Goal: Information Seeking & Learning: Check status

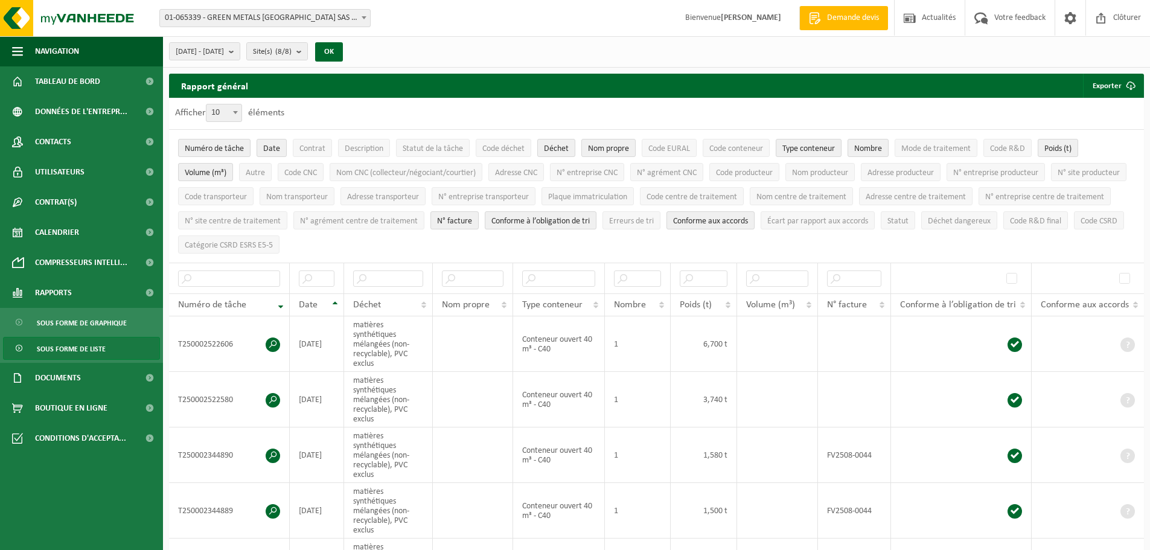
click at [68, 346] on span "Sous forme de liste" at bounding box center [71, 349] width 69 height 23
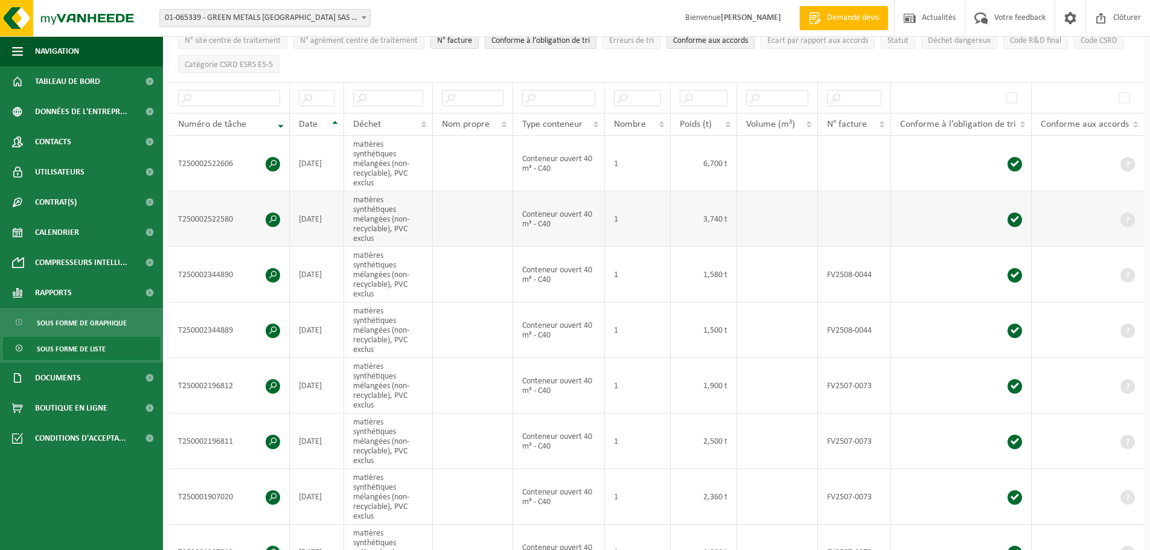
scroll to position [181, 0]
click at [271, 214] on span at bounding box center [273, 219] width 14 height 14
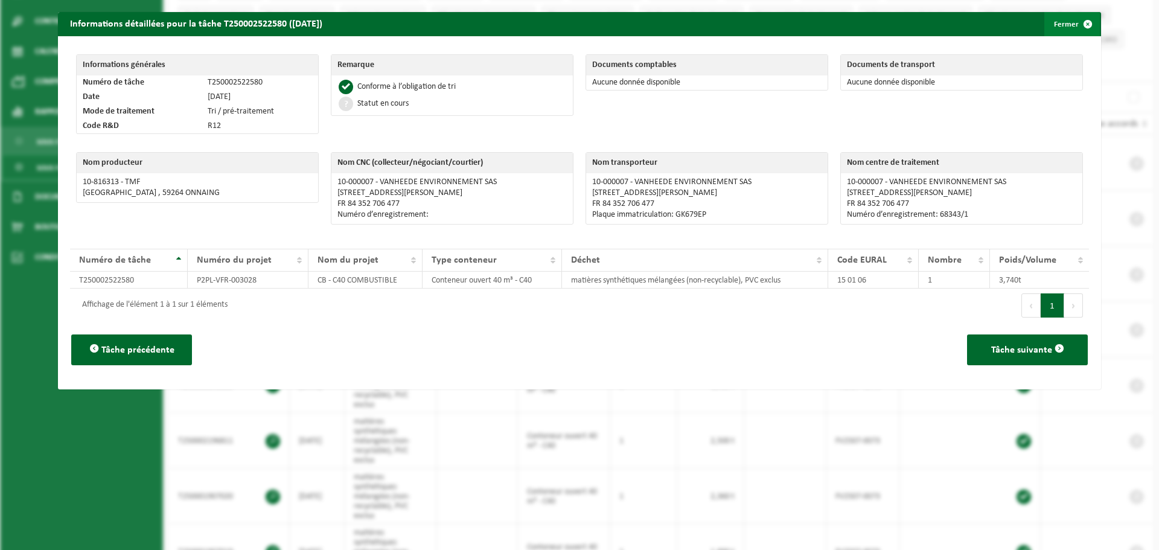
click at [1084, 24] on span "button" at bounding box center [1088, 24] width 24 height 24
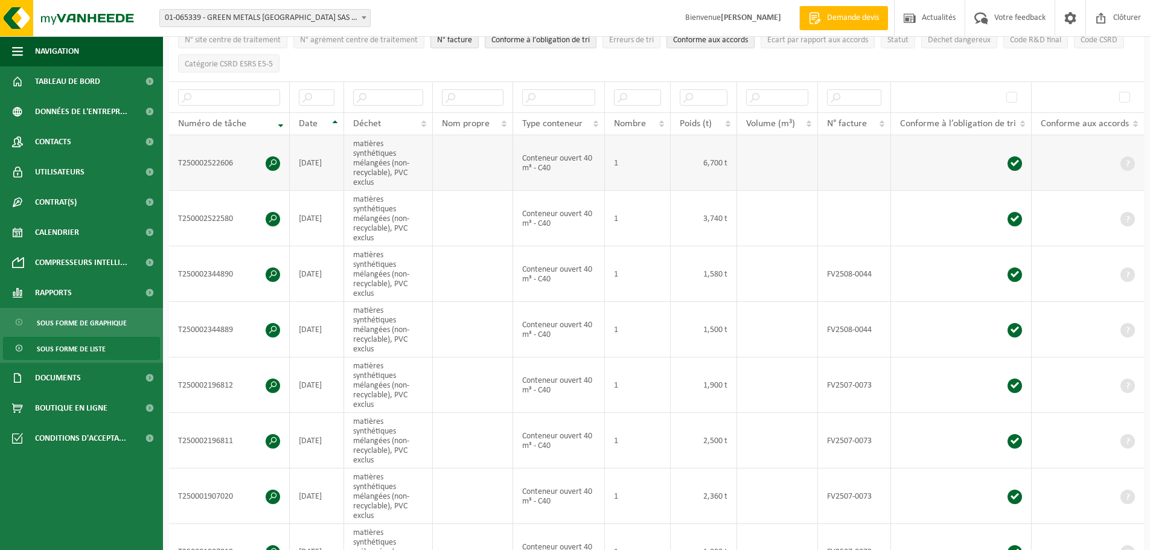
click at [269, 161] on span at bounding box center [273, 163] width 14 height 14
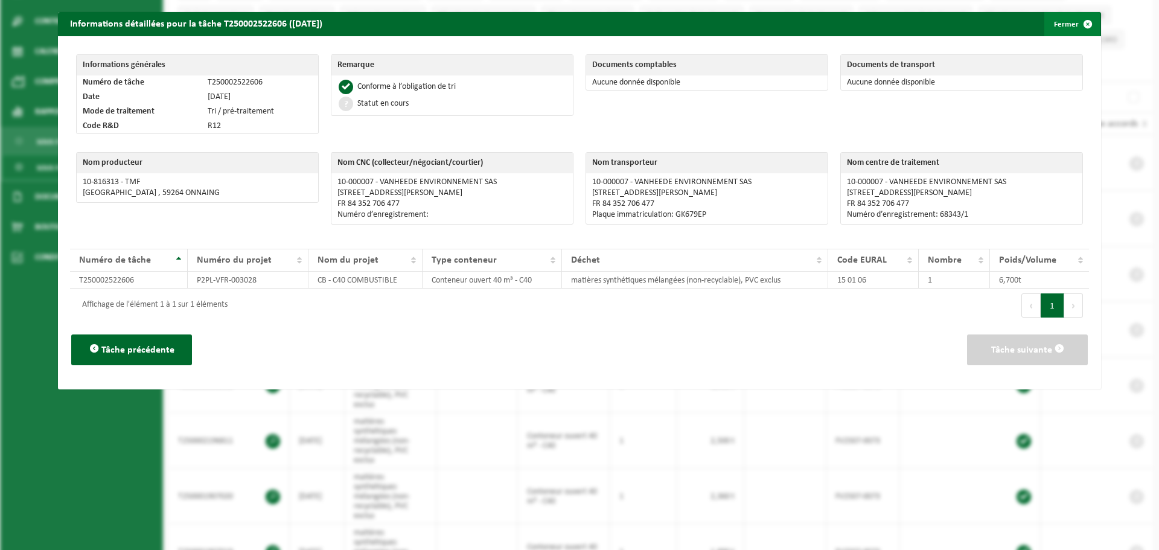
click at [1078, 27] on span "button" at bounding box center [1088, 24] width 24 height 24
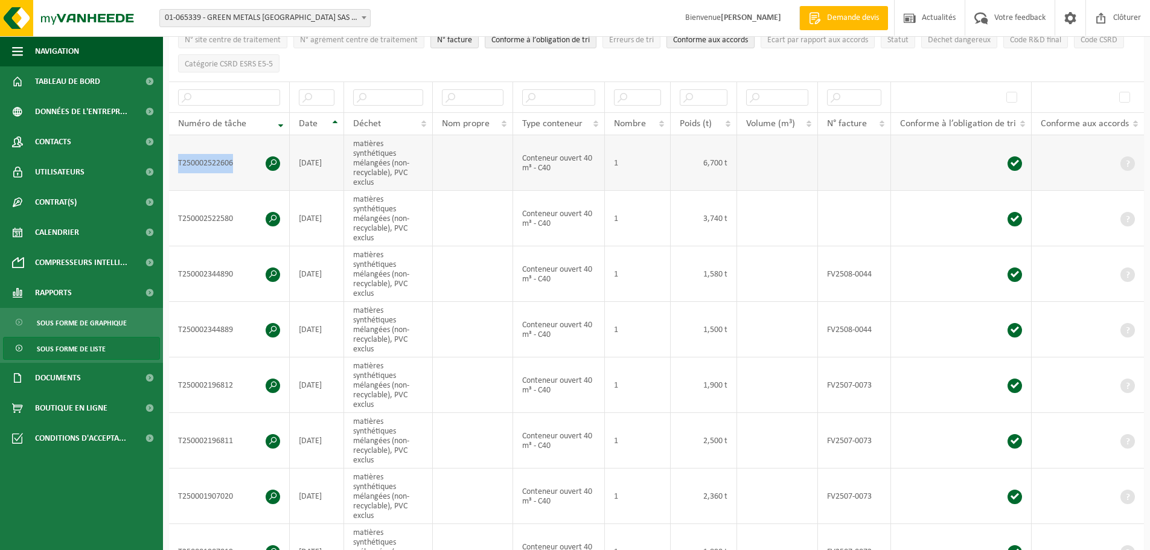
drag, startPoint x: 237, startPoint y: 158, endPoint x: 178, endPoint y: 153, distance: 59.4
click at [178, 153] on td "T250002522606" at bounding box center [229, 163] width 121 height 56
click at [242, 216] on td "T250002522580" at bounding box center [229, 219] width 121 height 56
drag, startPoint x: 242, startPoint y: 216, endPoint x: 171, endPoint y: 216, distance: 70.7
click at [171, 216] on td "T250002522580" at bounding box center [229, 219] width 121 height 56
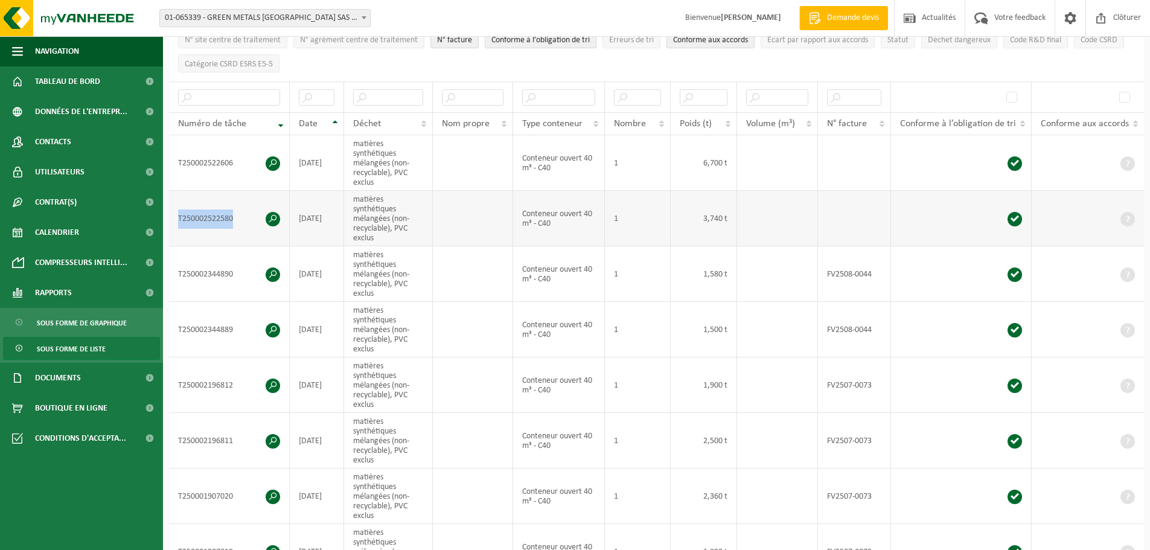
copy td "T250002522580"
drag, startPoint x: 249, startPoint y: 159, endPoint x: 165, endPoint y: 160, distance: 83.9
click at [165, 160] on div "Rapport général Exporter Seulement le résultat des filtres sélectionnés Tous le…" at bounding box center [656, 312] width 987 height 838
copy div "Numéro de tâche Date Déchet Nom propre Type conteneur Nombre Poids (t) Volume (…"
